Goal: Navigation & Orientation: Understand site structure

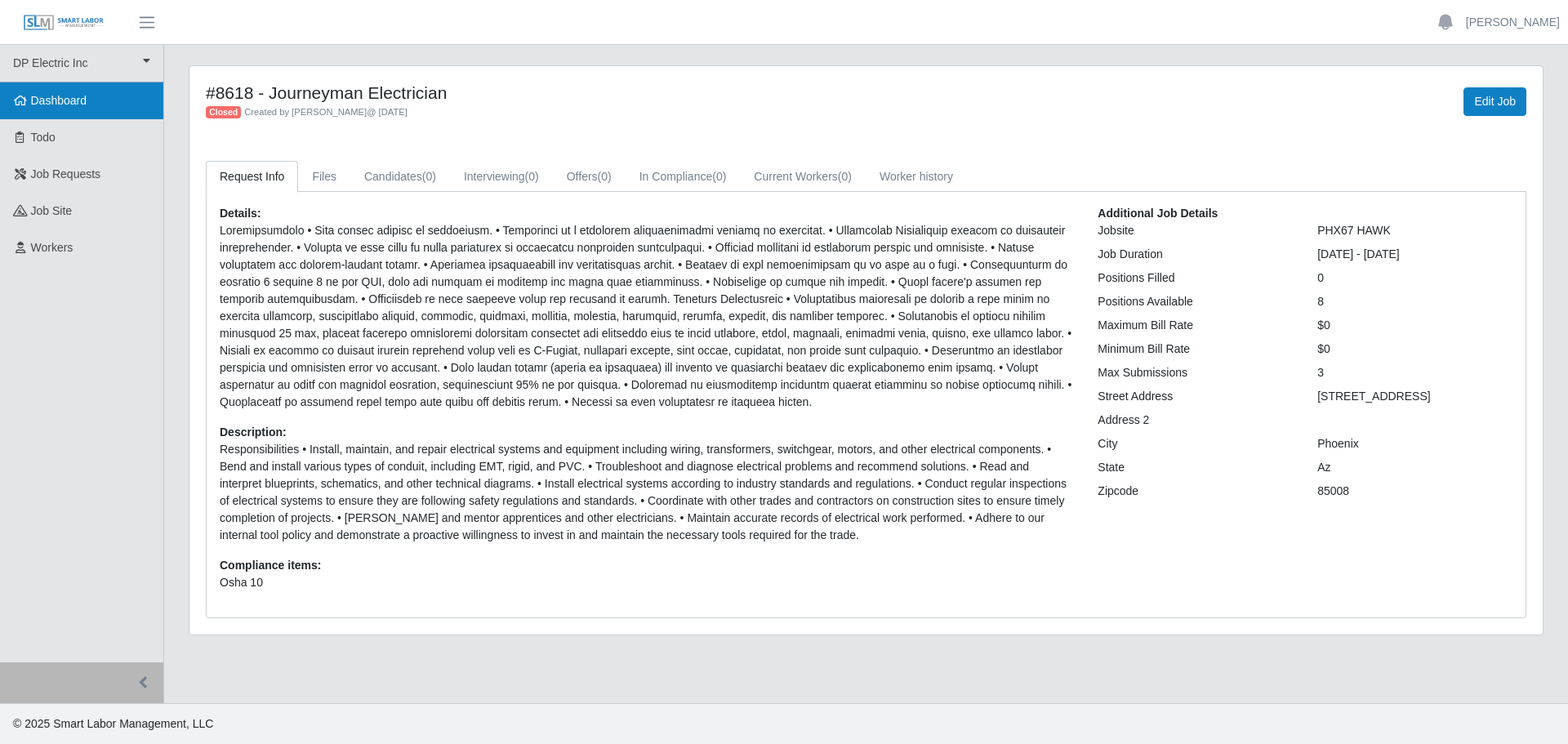
click at [63, 105] on span "Dashboard" at bounding box center [59, 100] width 56 height 13
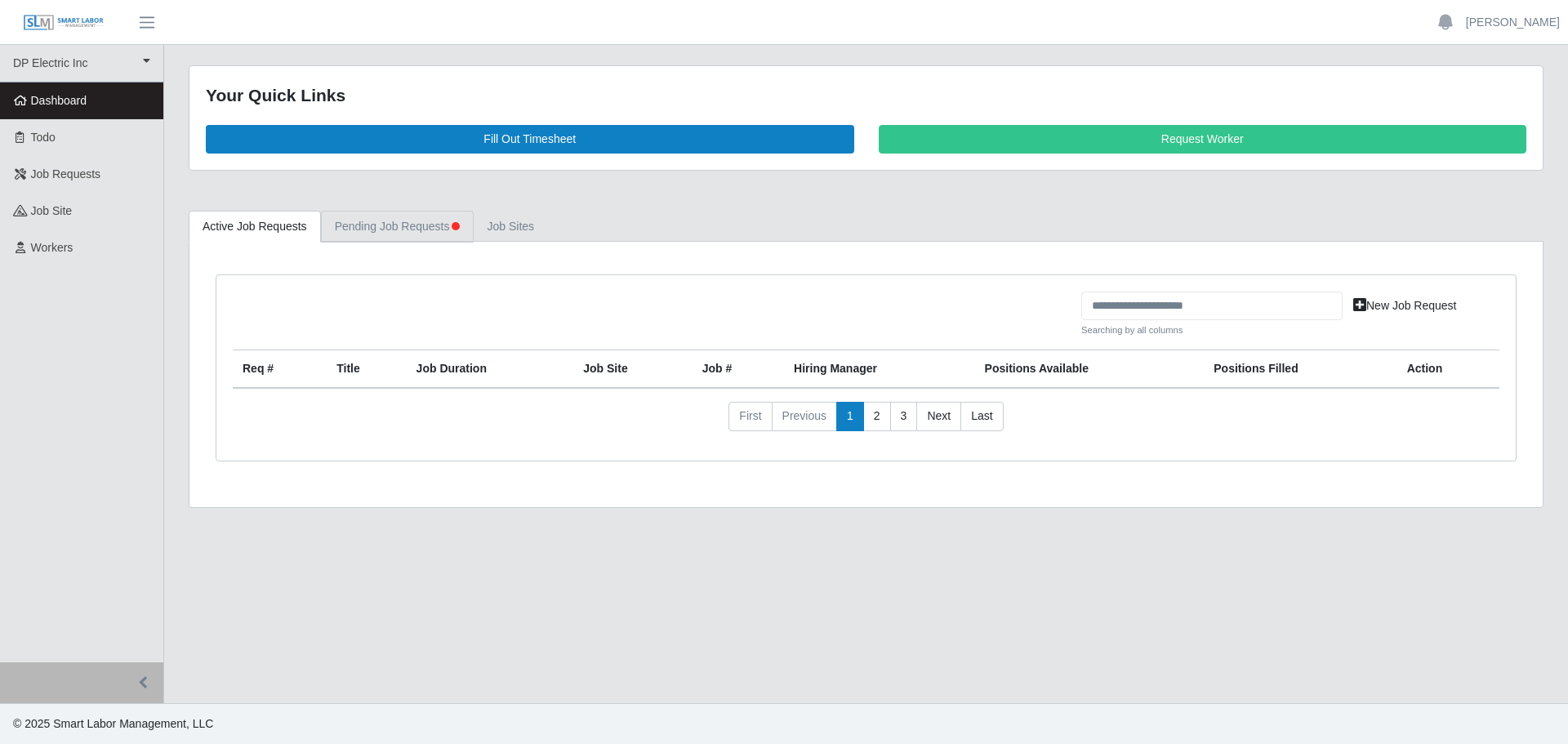
click at [377, 229] on link "Pending Job Requests" at bounding box center [397, 226] width 153 height 32
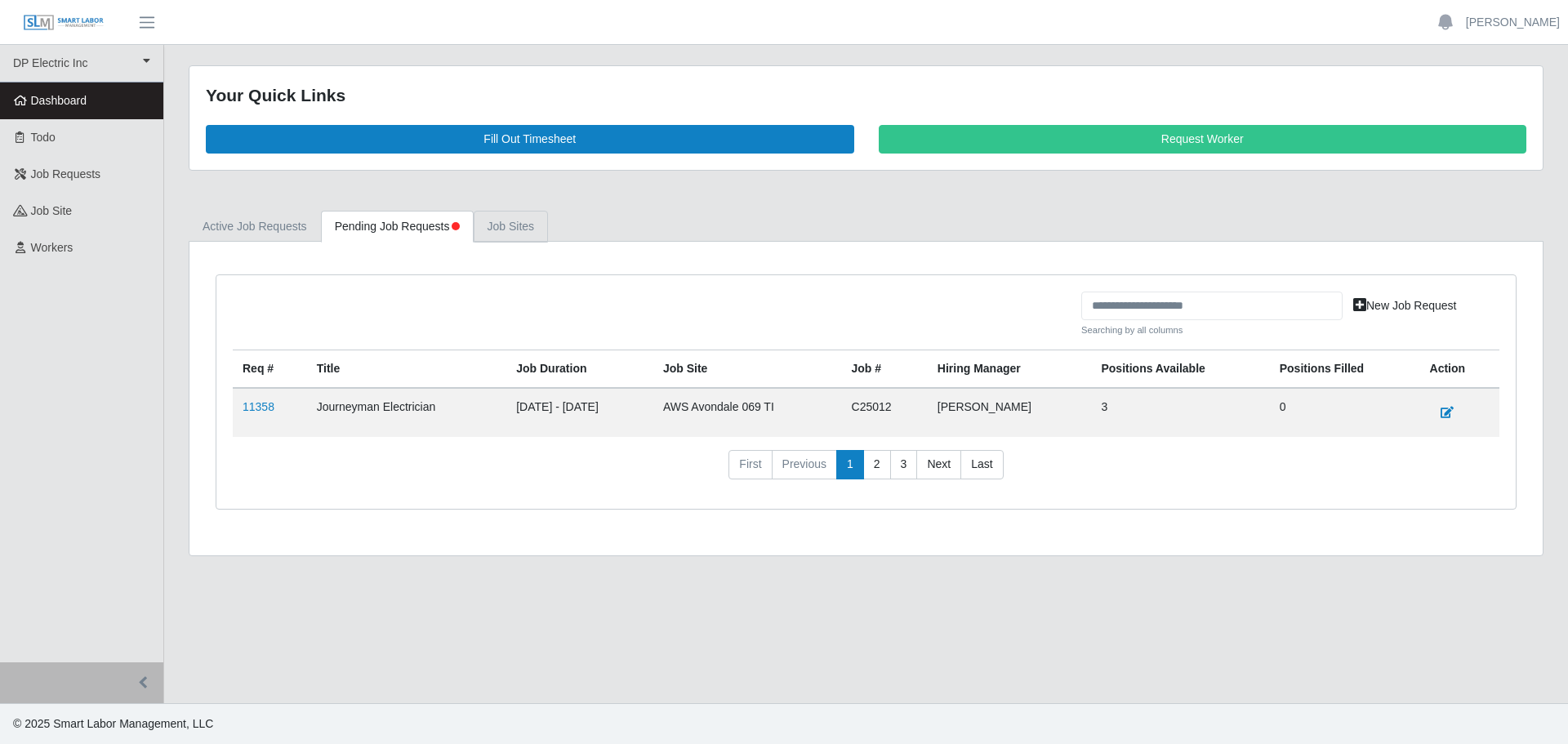
click at [474, 226] on link "job sites" at bounding box center [511, 226] width 75 height 32
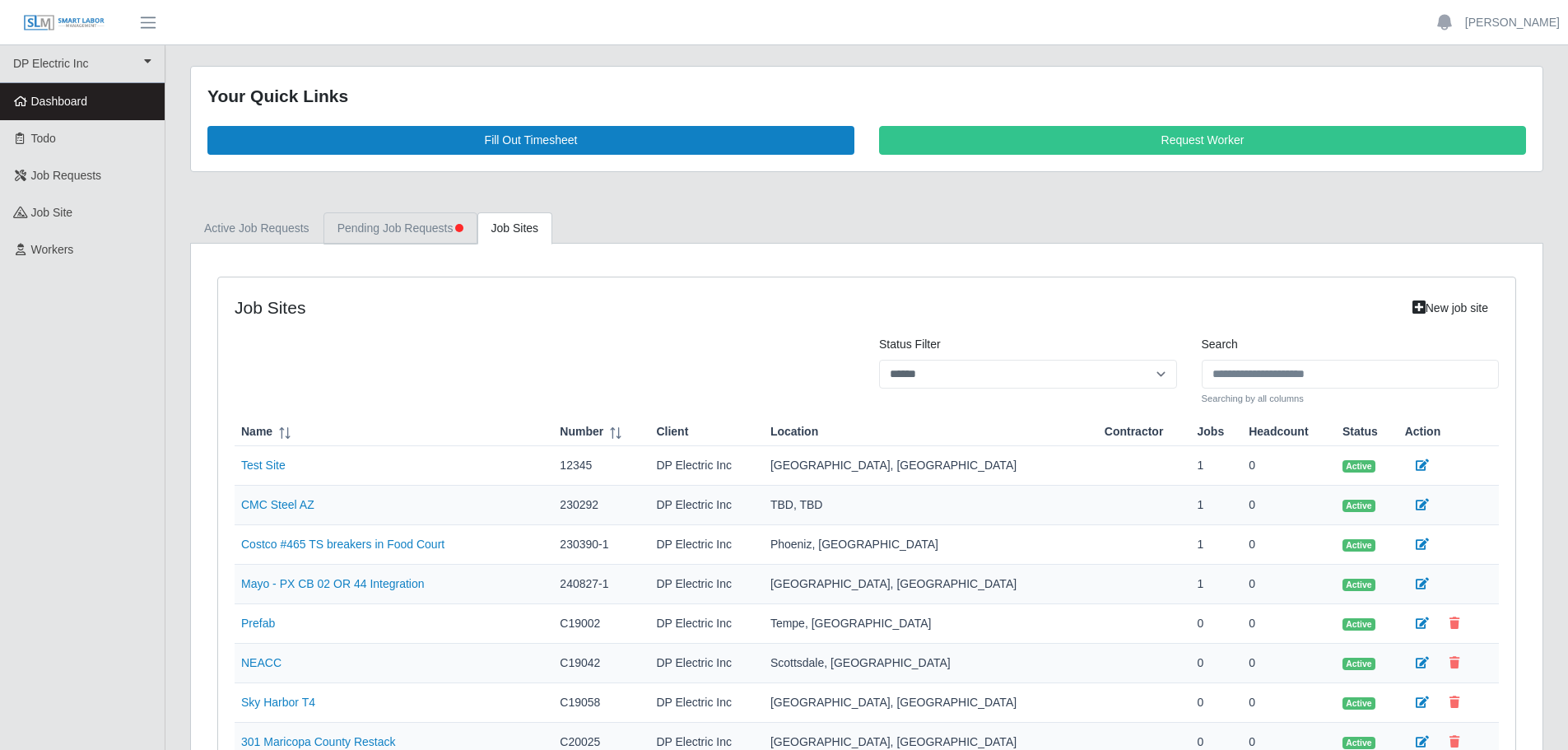
click at [416, 232] on link "Pending Job Requests" at bounding box center [400, 228] width 154 height 32
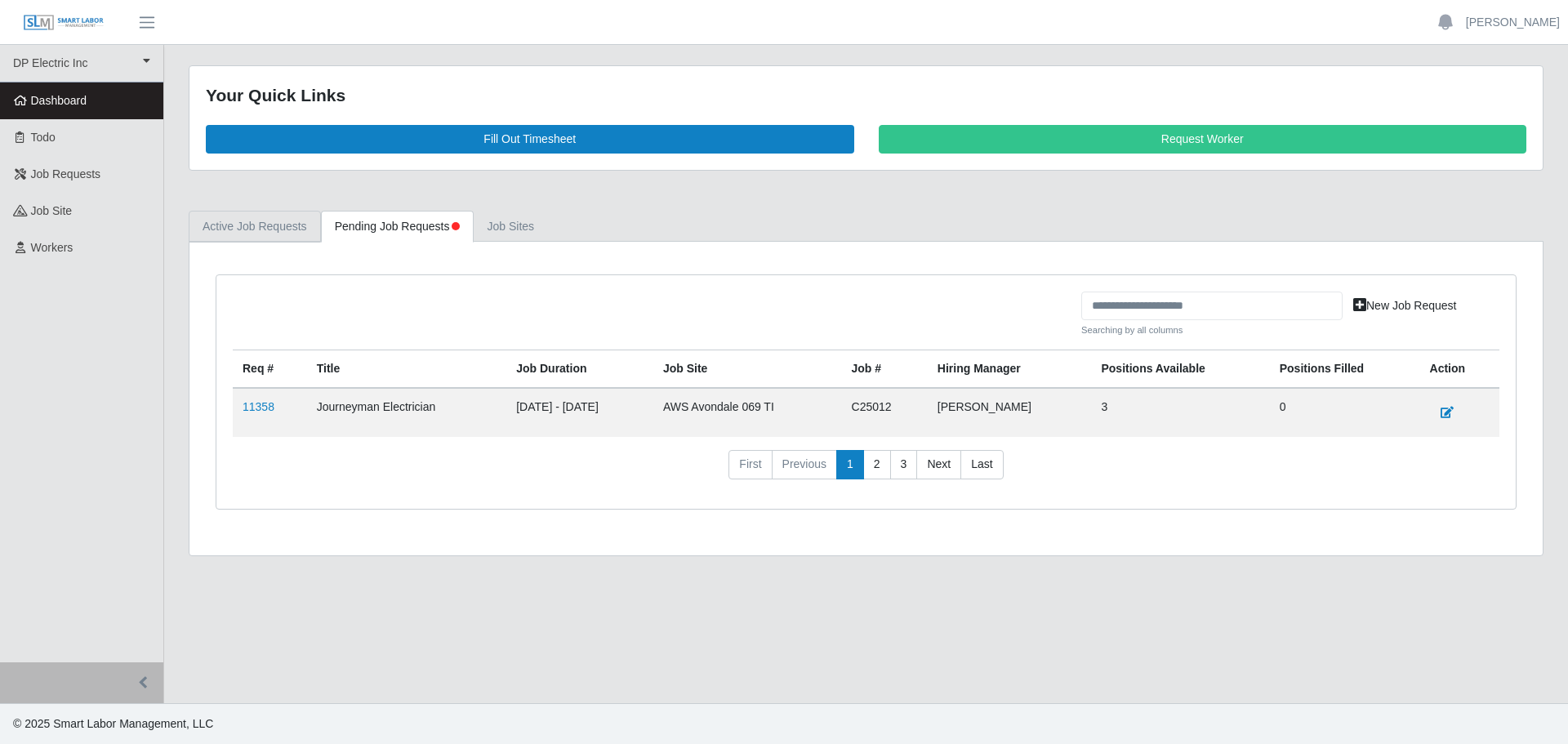
click at [276, 233] on link "Active Job Requests" at bounding box center [255, 226] width 132 height 32
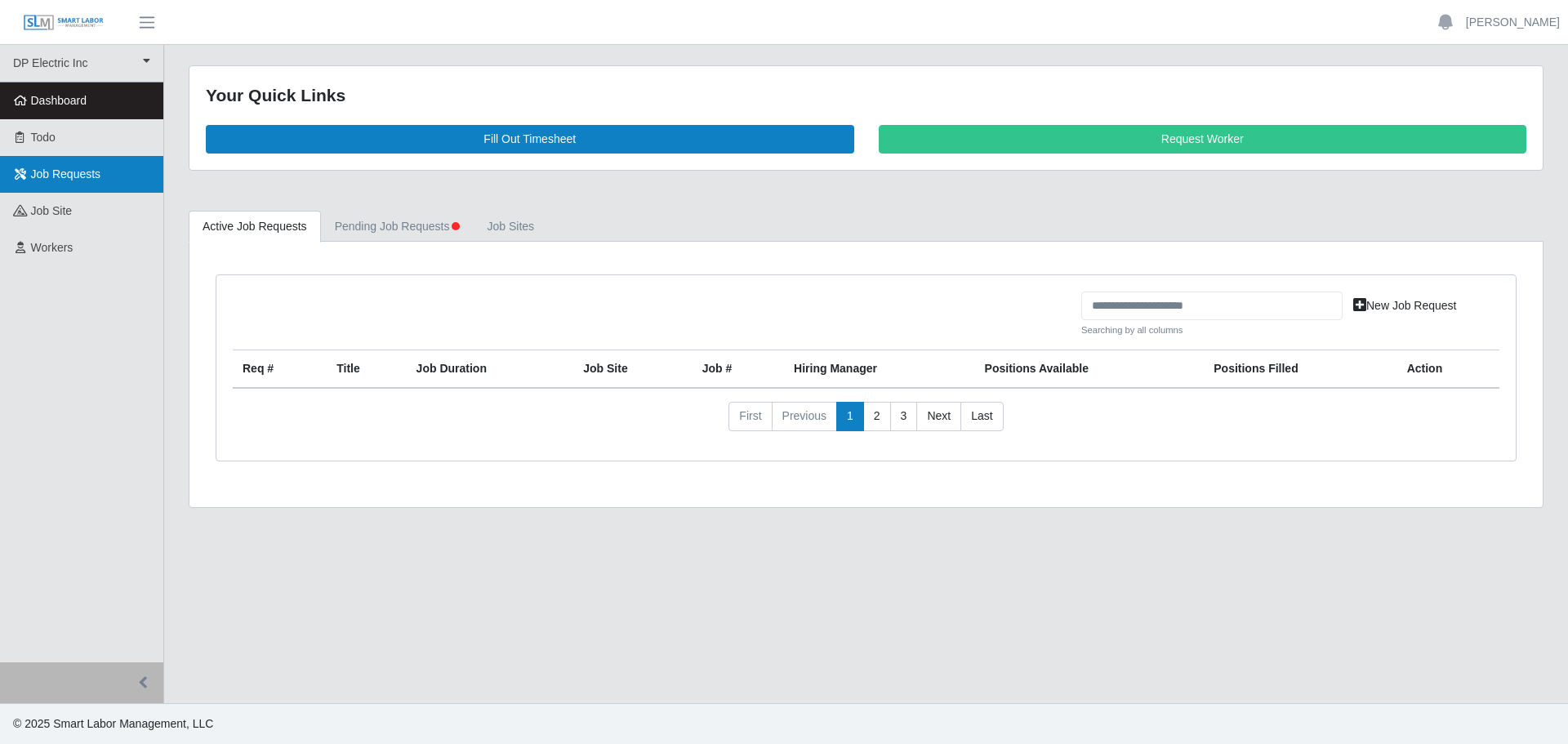
click at [56, 173] on span "Job Requests" at bounding box center [66, 174] width 70 height 13
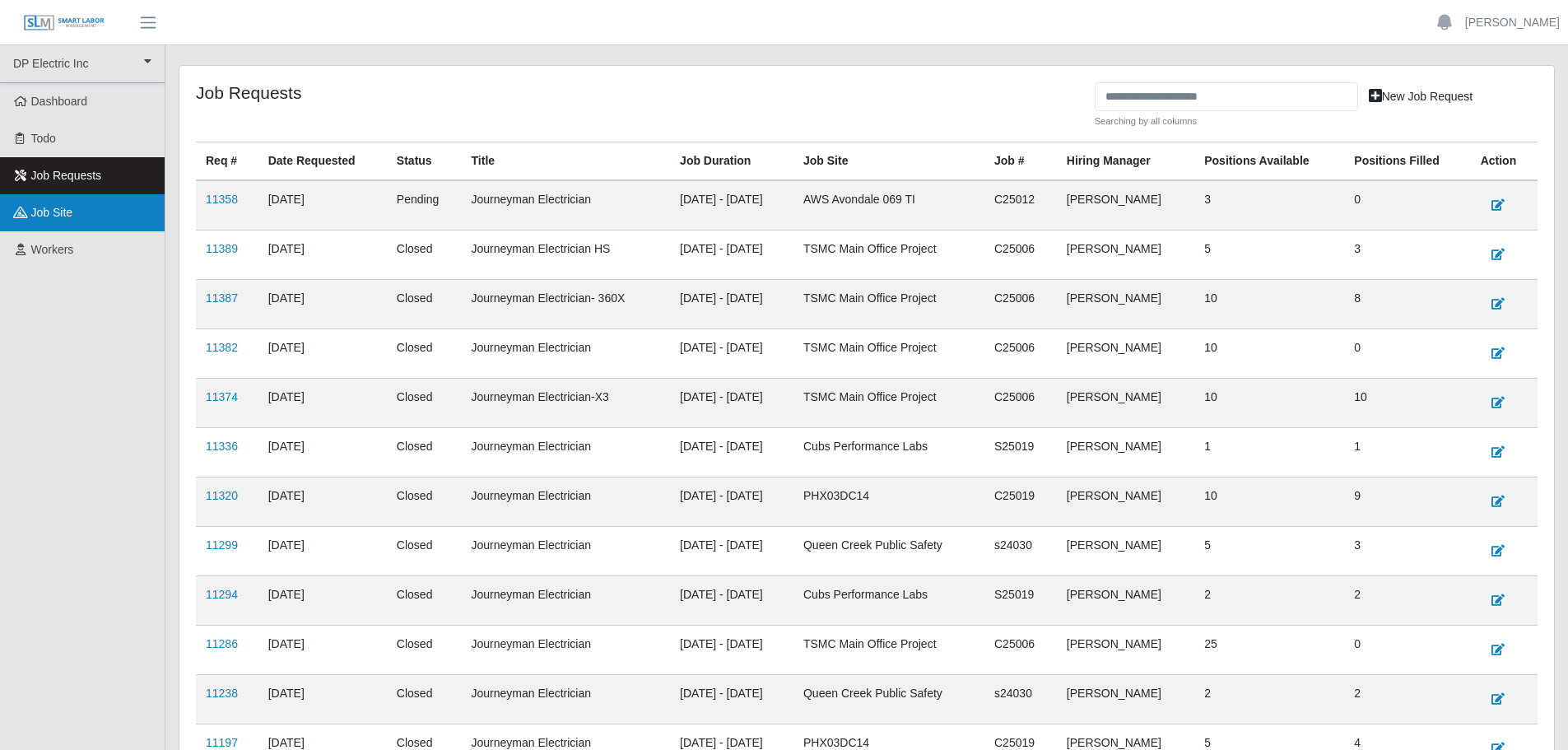
click at [52, 218] on span "job site" at bounding box center [52, 212] width 42 height 13
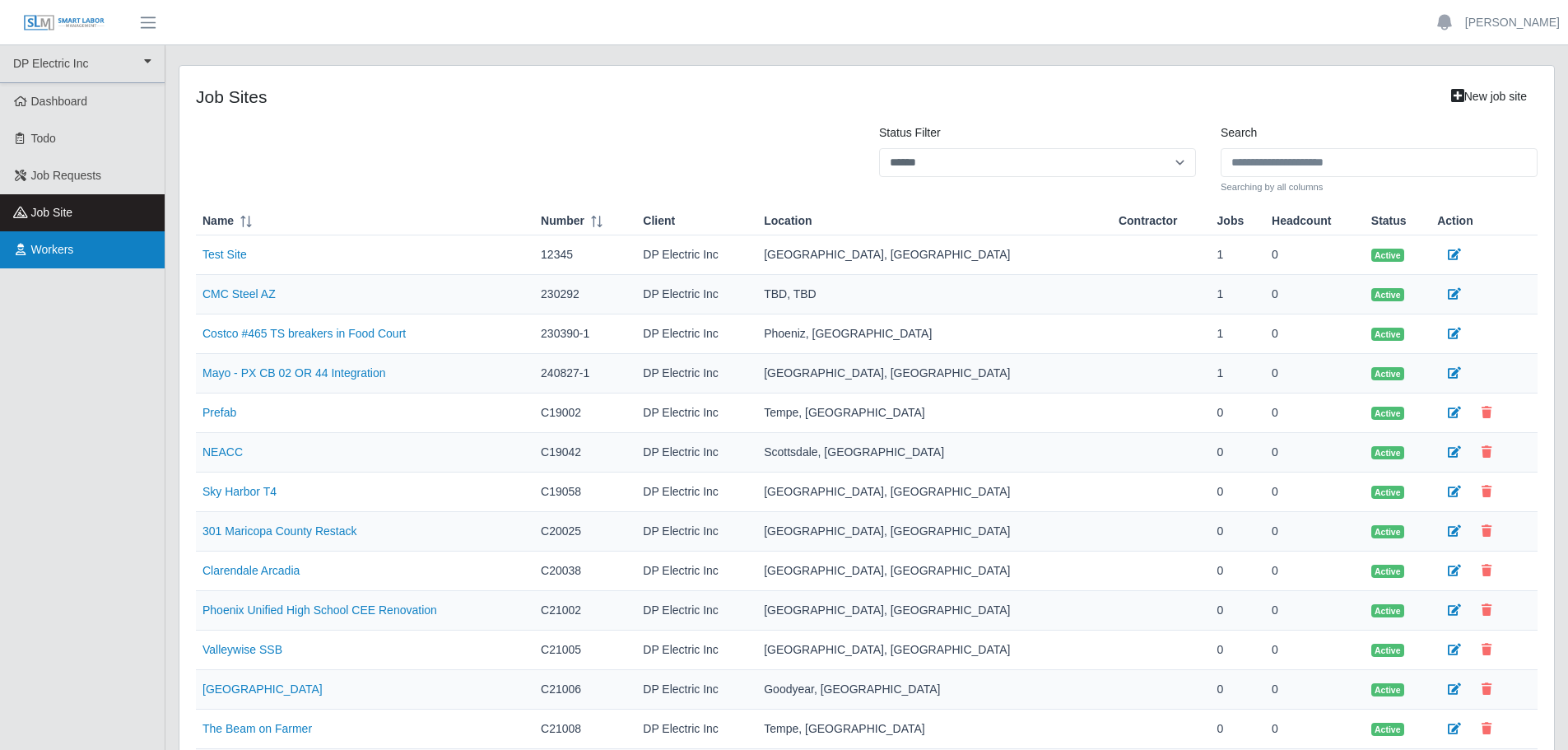
click at [55, 249] on span "Workers" at bounding box center [53, 249] width 43 height 13
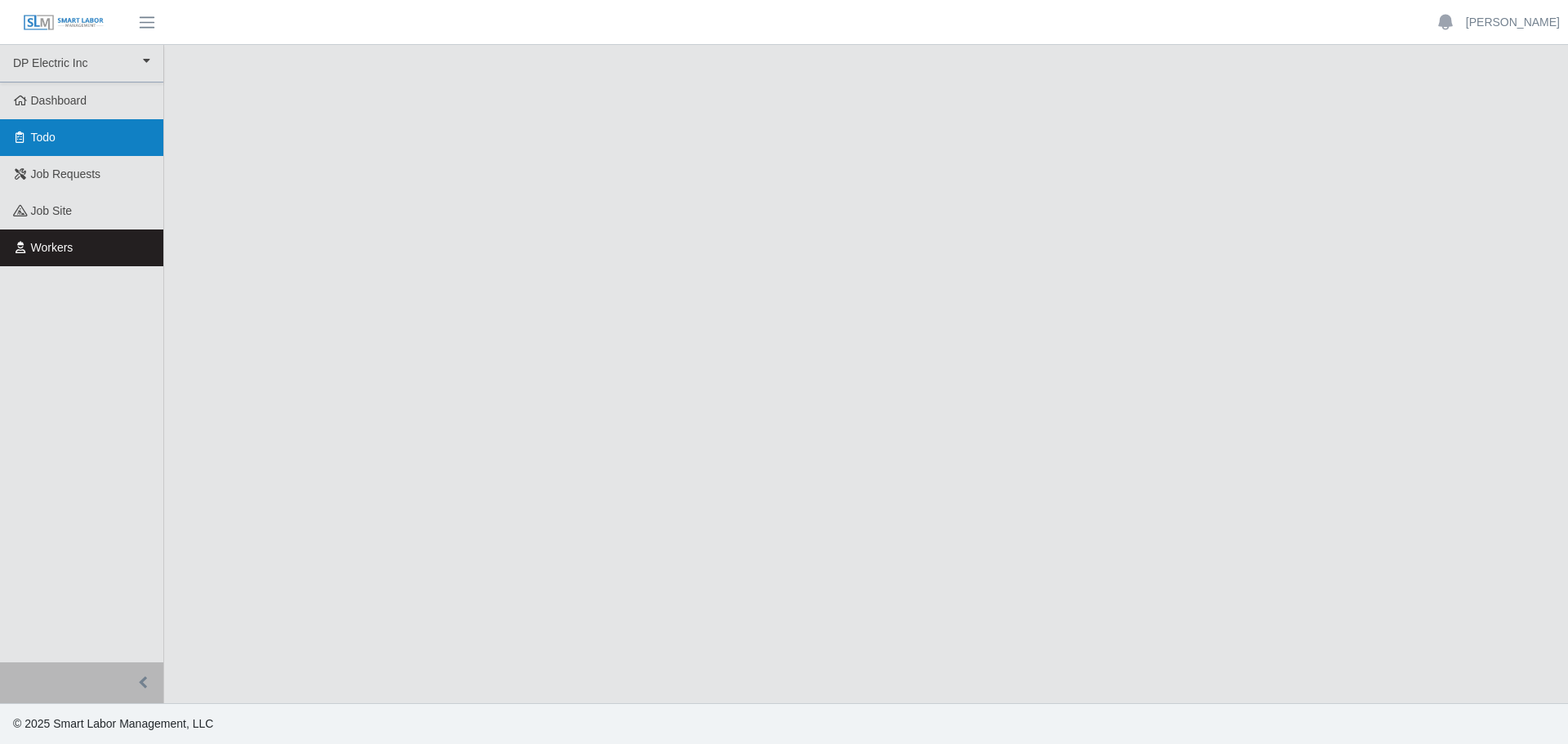
click at [59, 140] on link "Todo" at bounding box center [82, 138] width 164 height 37
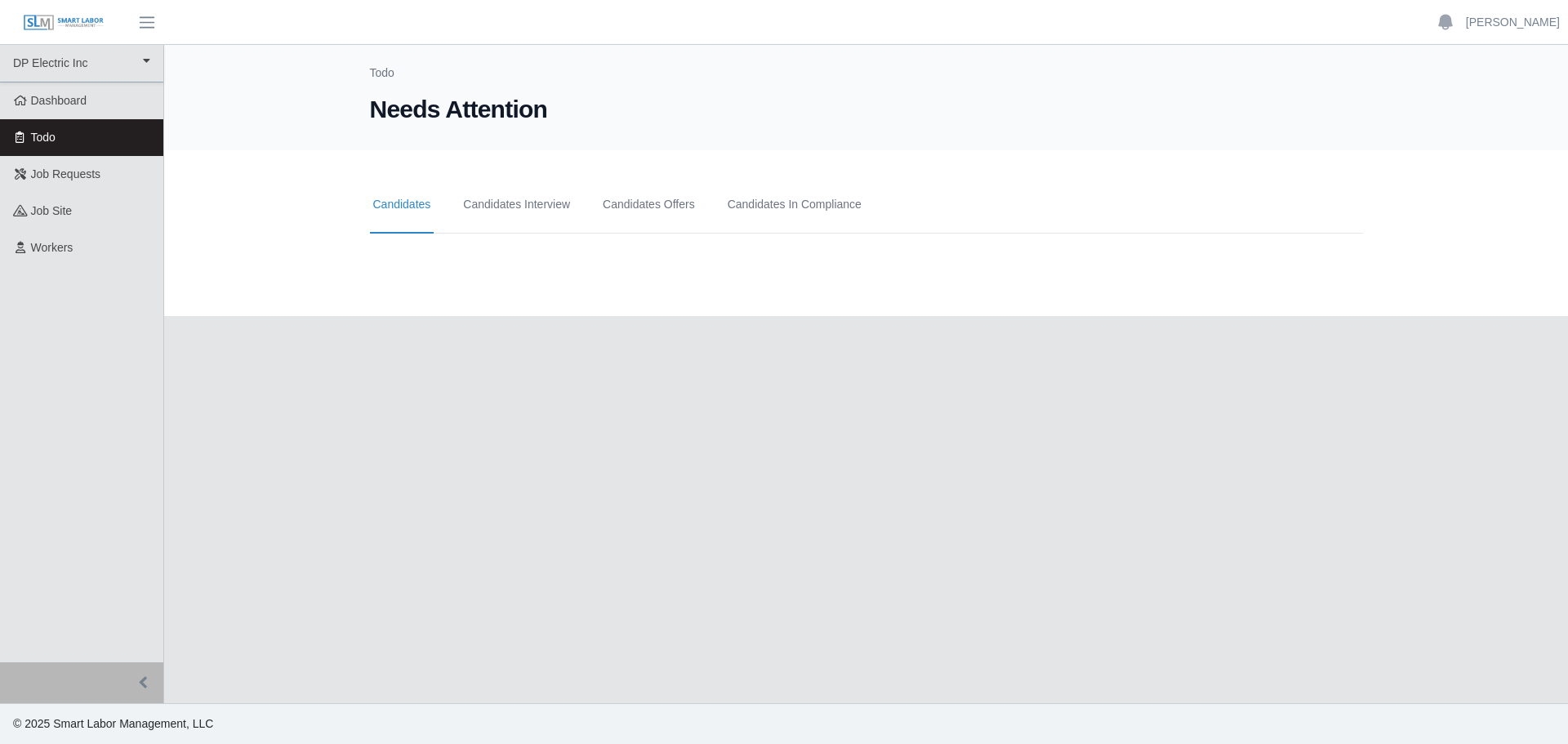
click at [62, 107] on span "Dashboard" at bounding box center [59, 100] width 56 height 13
